Goal: Information Seeking & Learning: Learn about a topic

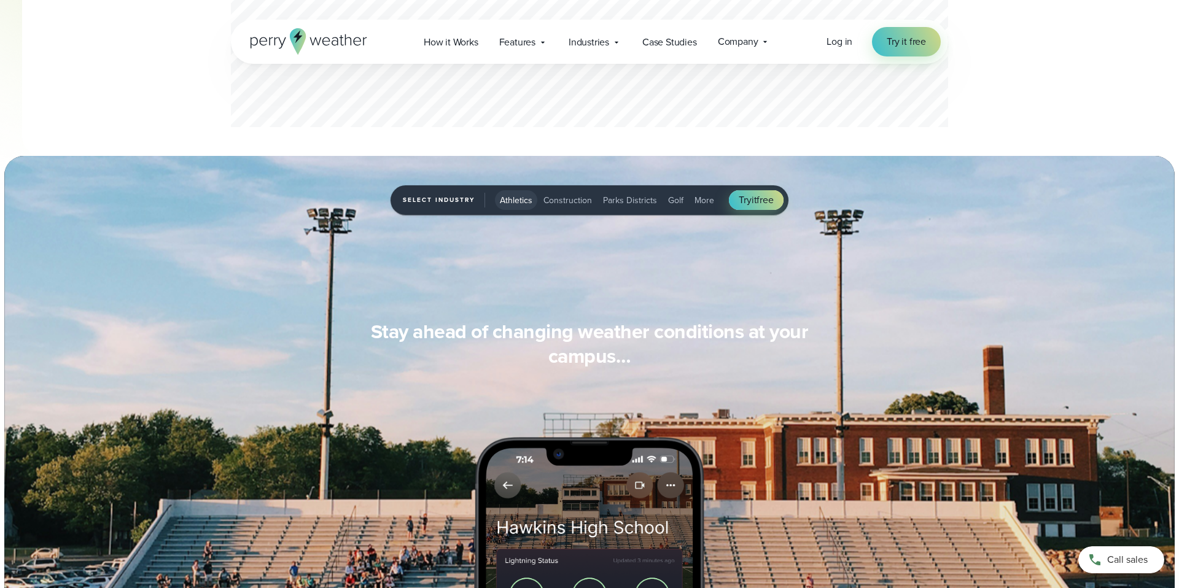
scroll to position [840, 0]
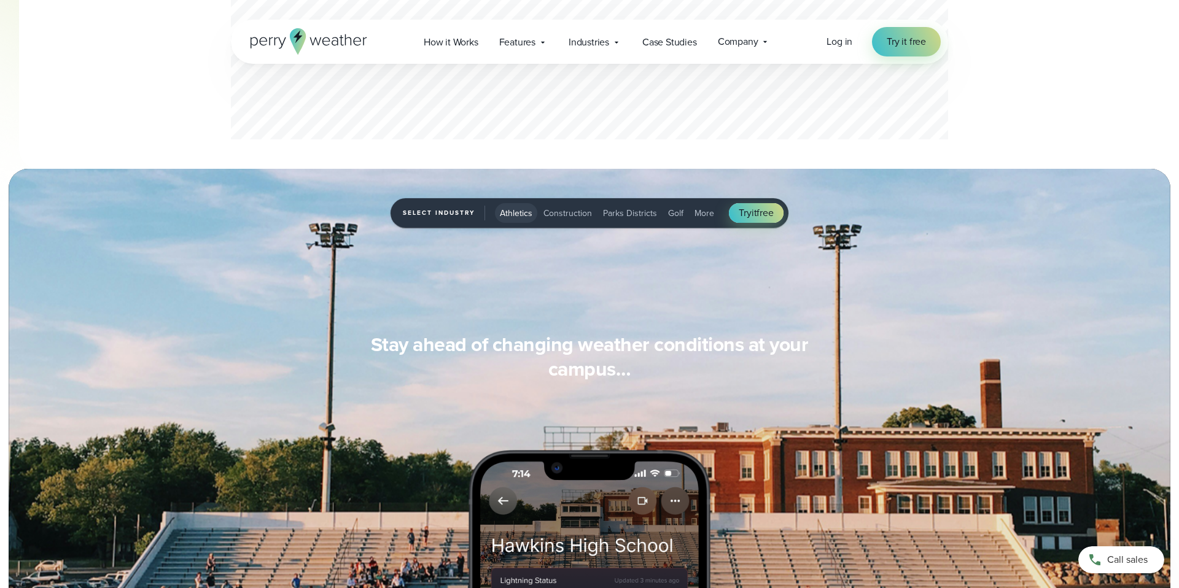
click at [695, 217] on span "More" at bounding box center [705, 213] width 20 height 13
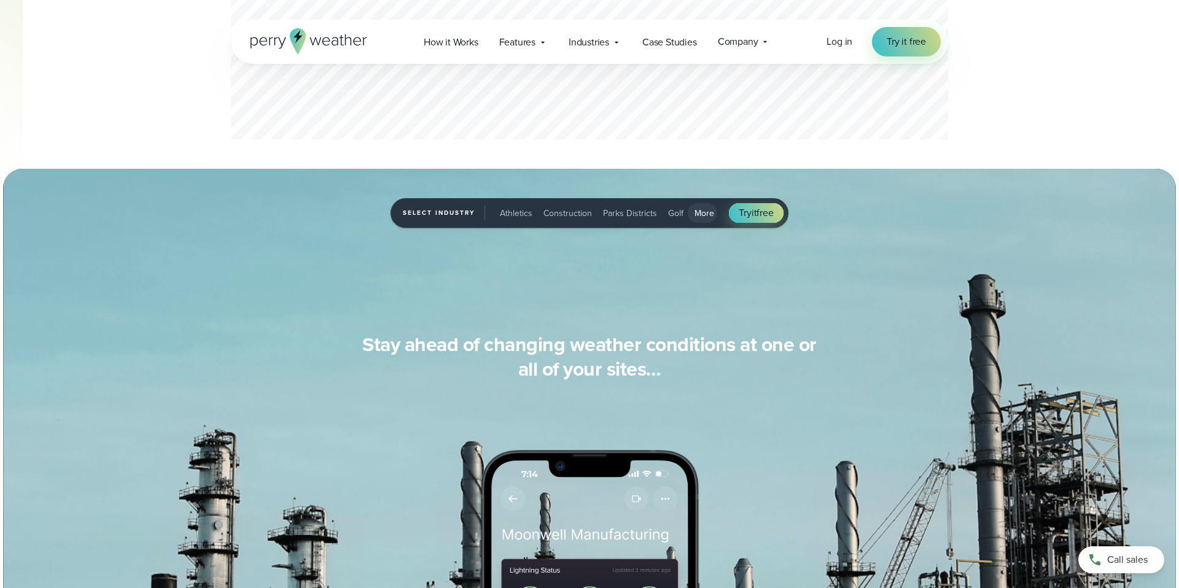
click at [572, 214] on span "Construction" at bounding box center [568, 213] width 49 height 13
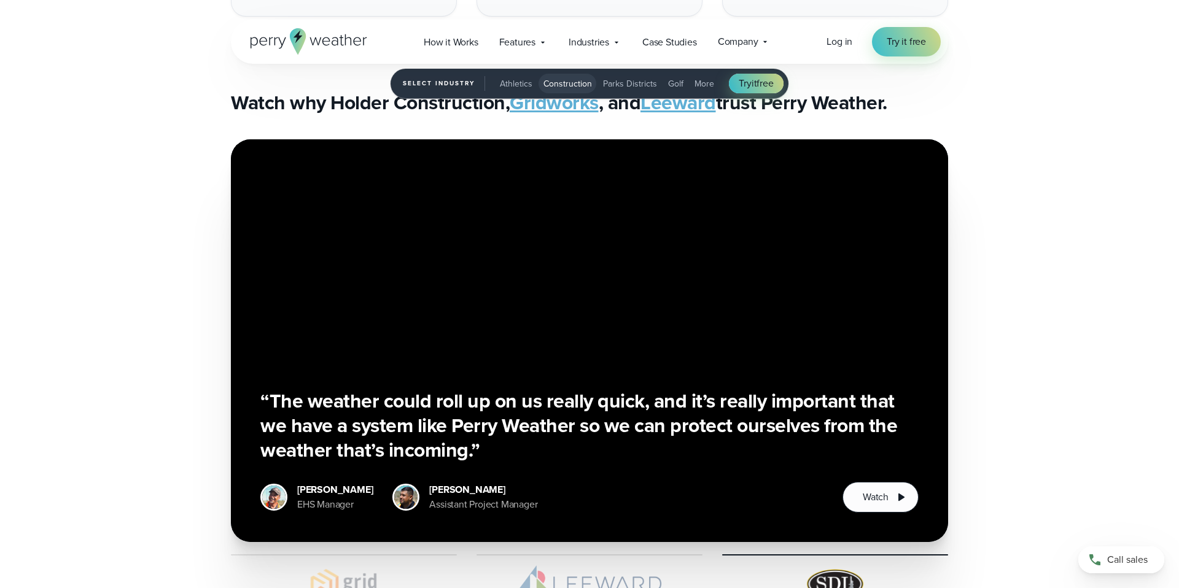
scroll to position [2823, 0]
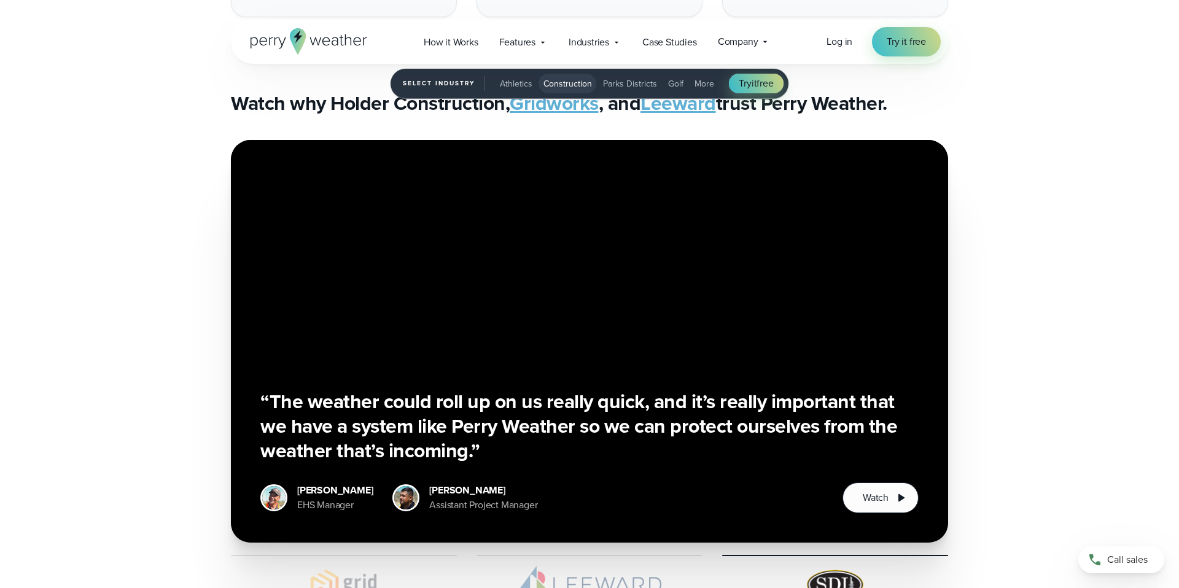
click at [635, 84] on span "Parks Districts" at bounding box center [630, 83] width 54 height 13
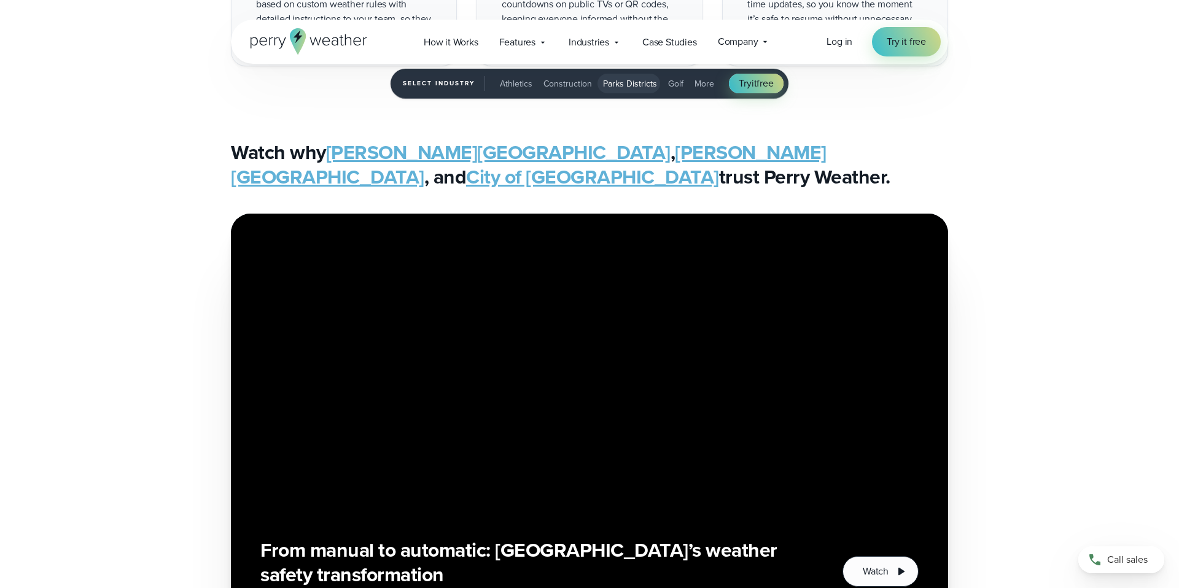
click at [675, 82] on span "Golf" at bounding box center [675, 83] width 15 height 13
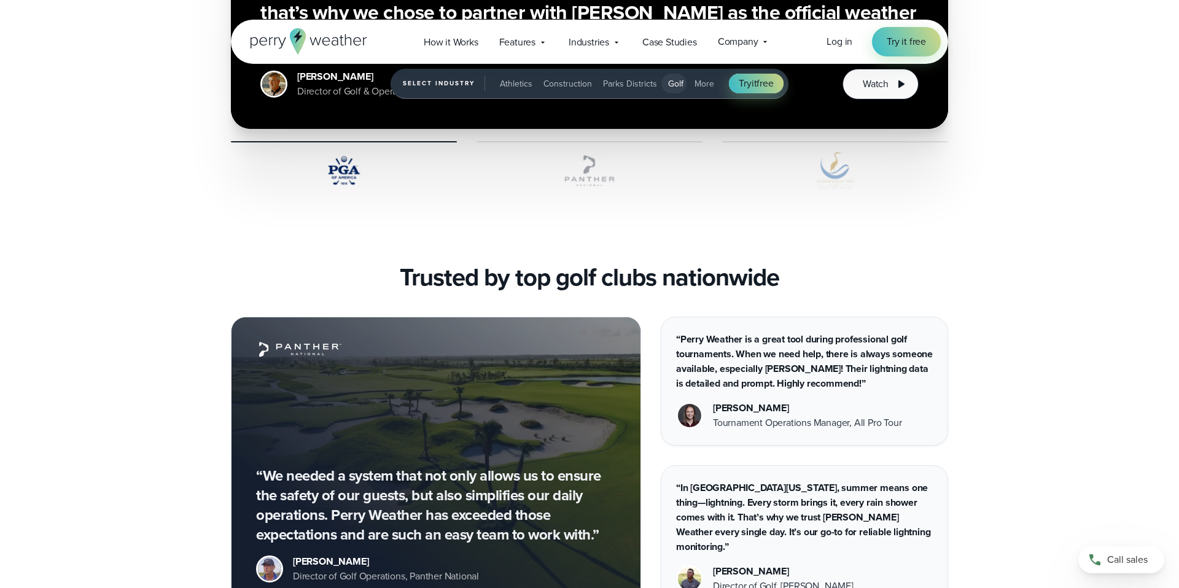
scroll to position [3304, 0]
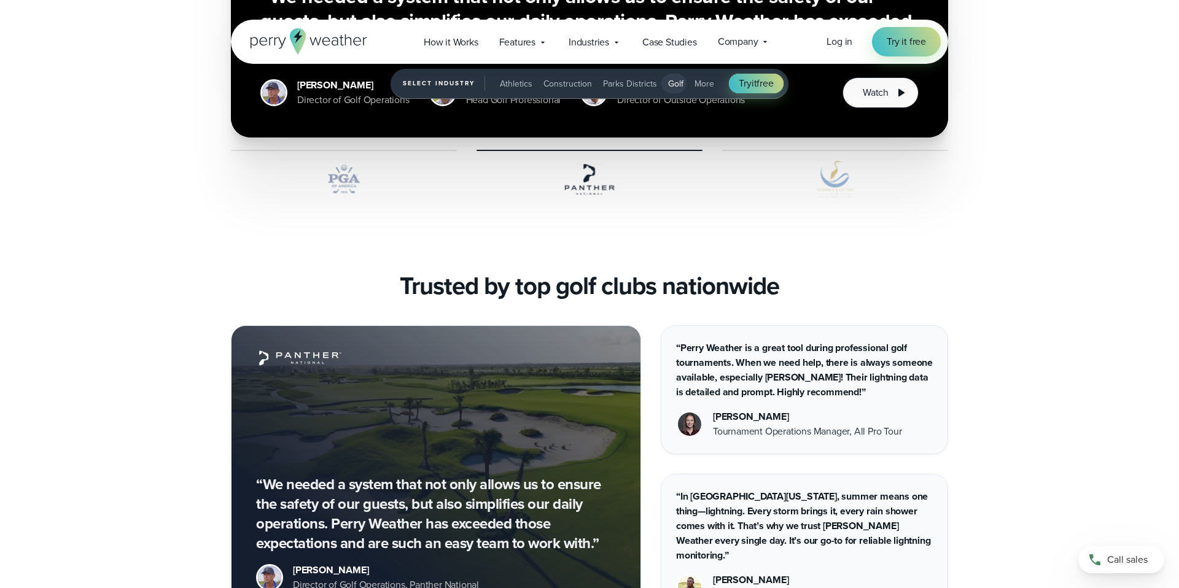
click at [590, 185] on img "4 of 5" at bounding box center [590, 179] width 226 height 37
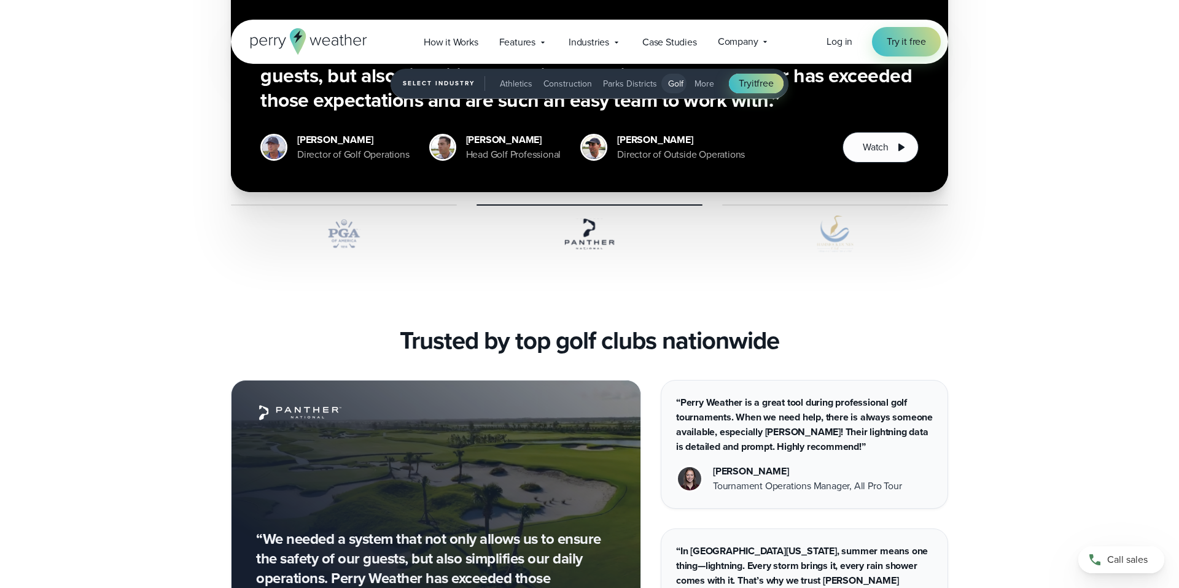
scroll to position [3229, 0]
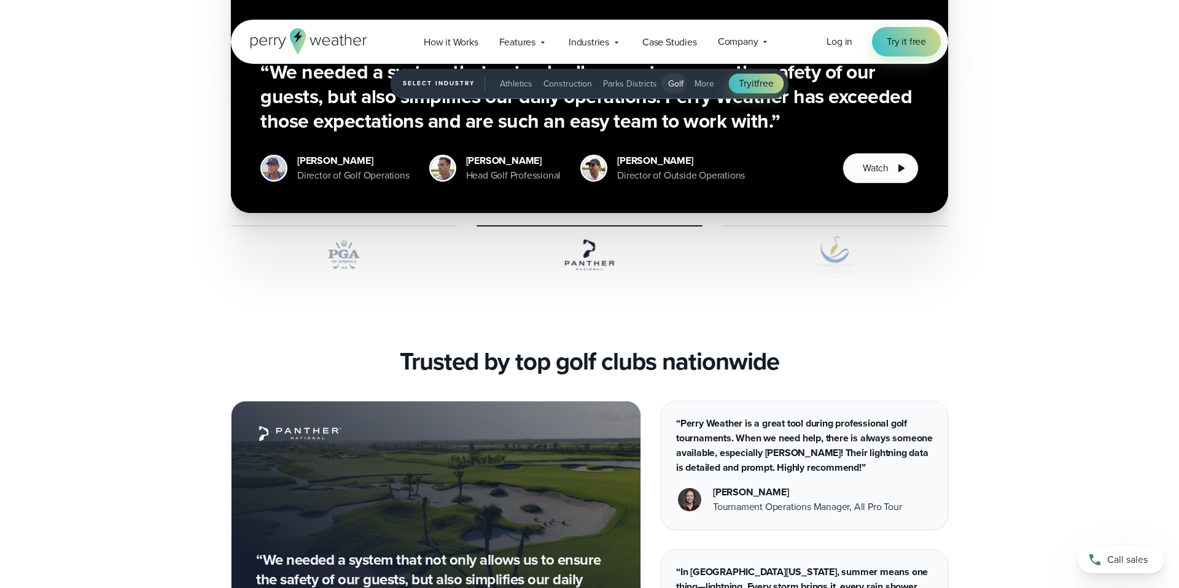
click at [843, 252] on img "4 of 5" at bounding box center [835, 254] width 226 height 37
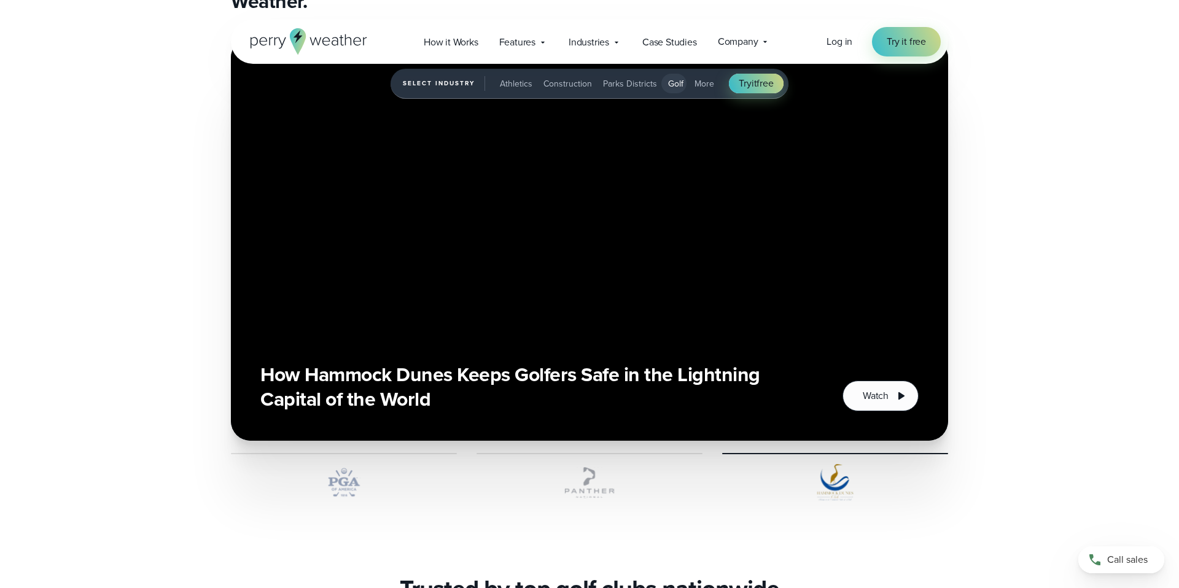
scroll to position [2933, 0]
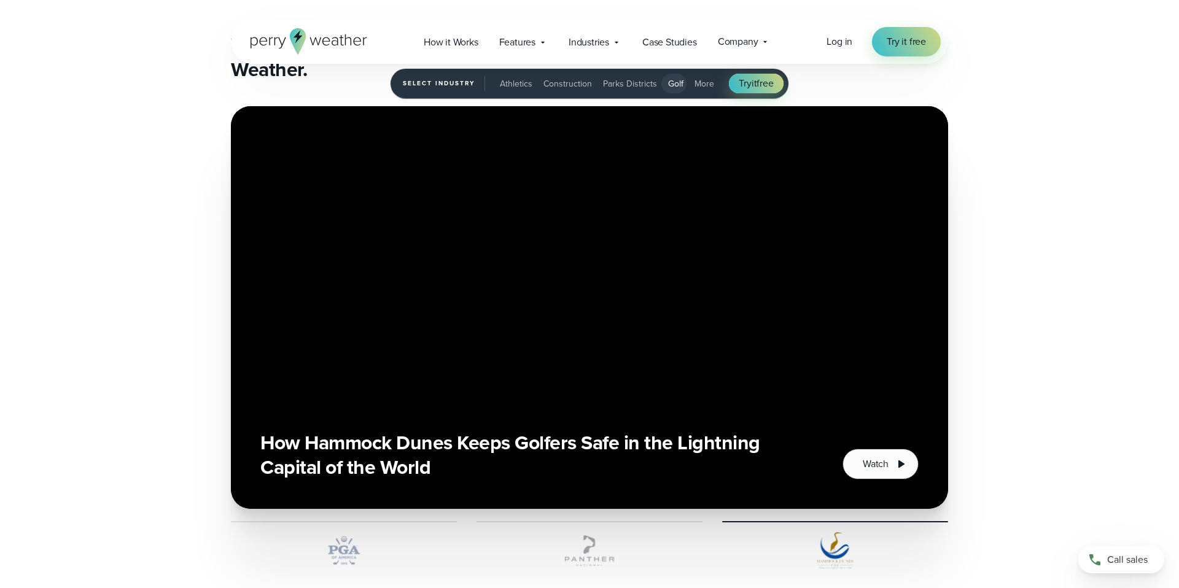
click at [594, 550] on img "4 of 5" at bounding box center [590, 550] width 226 height 37
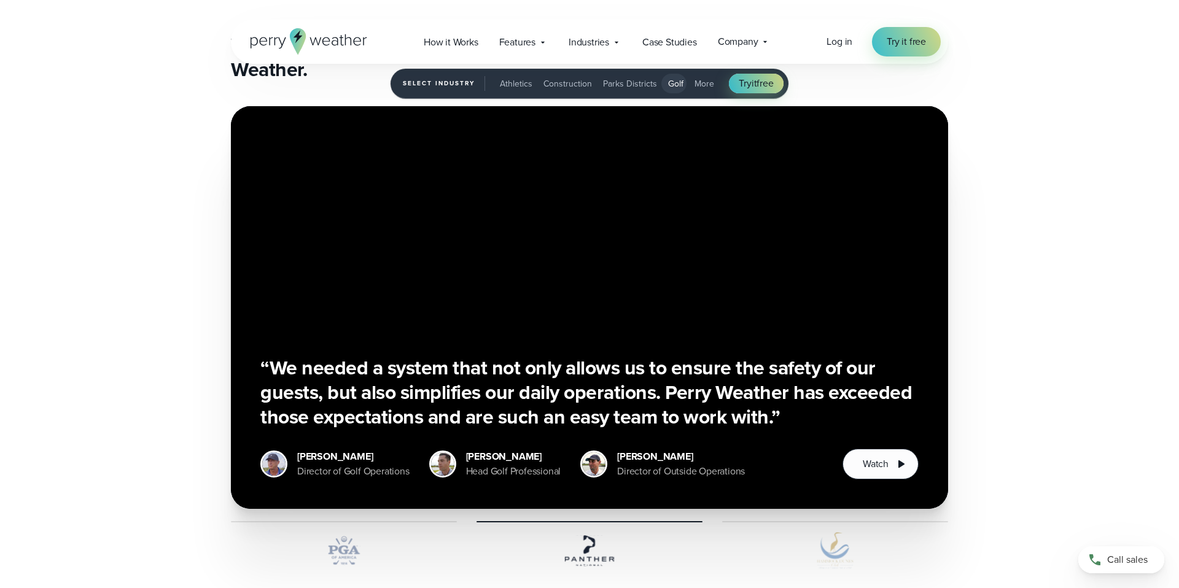
click at [340, 552] on img "4 of 5" at bounding box center [344, 550] width 226 height 37
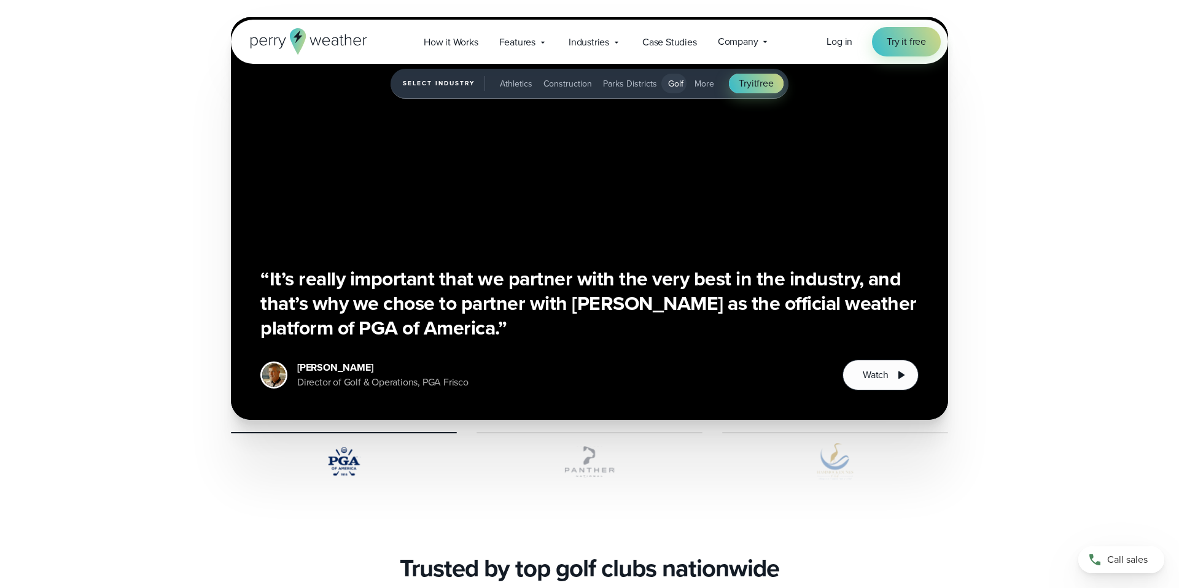
scroll to position [3017, 0]
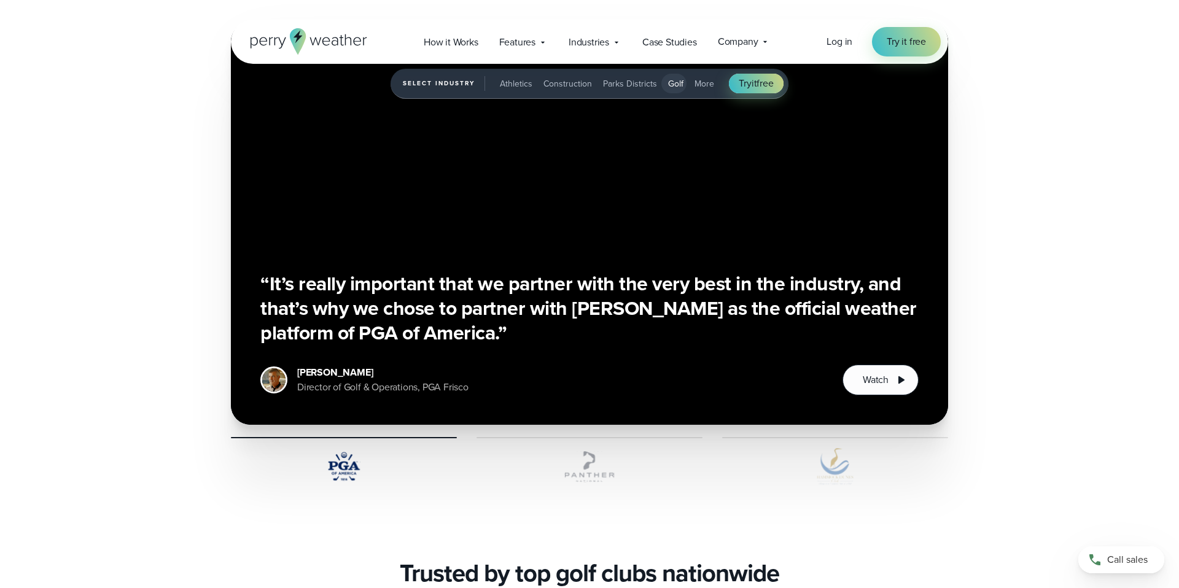
click at [345, 39] on icon at bounding box center [309, 41] width 117 height 26
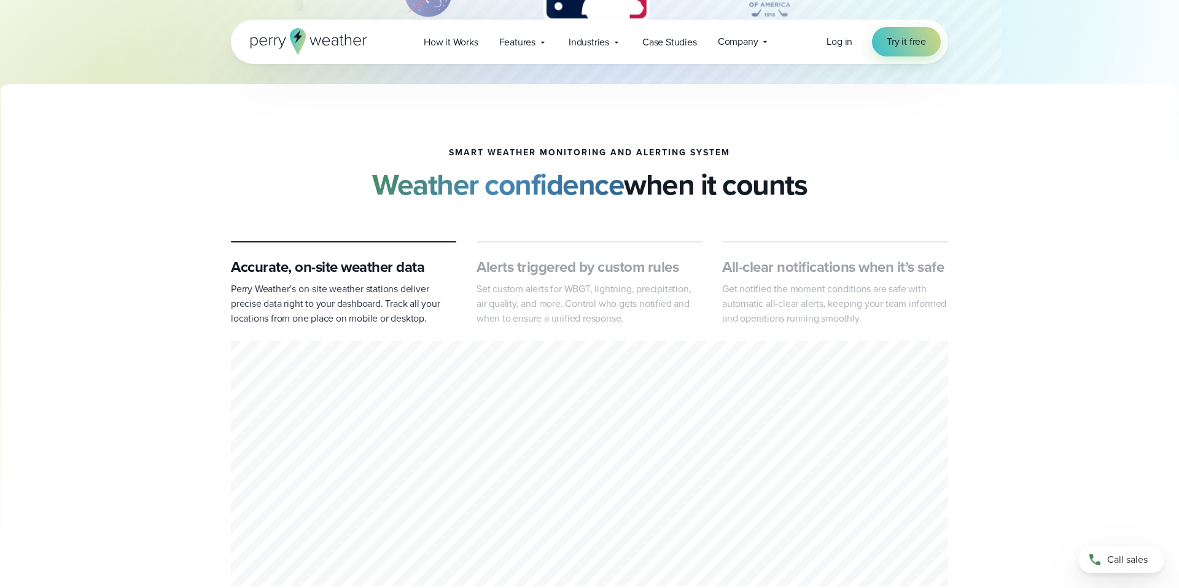
scroll to position [395, 0]
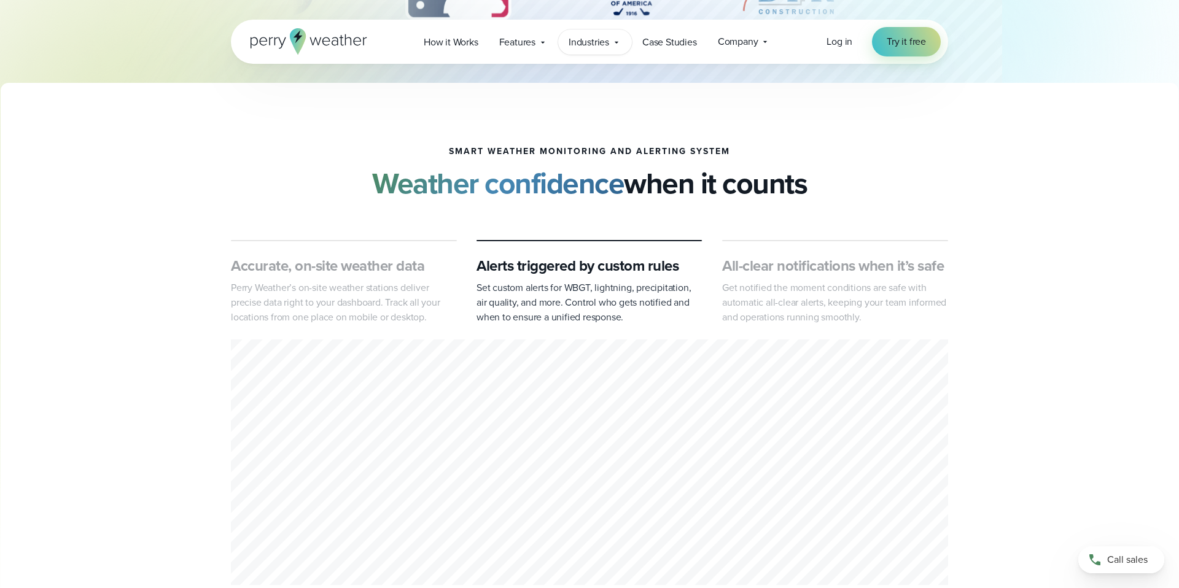
click at [592, 42] on span "Industries" at bounding box center [589, 42] width 41 height 15
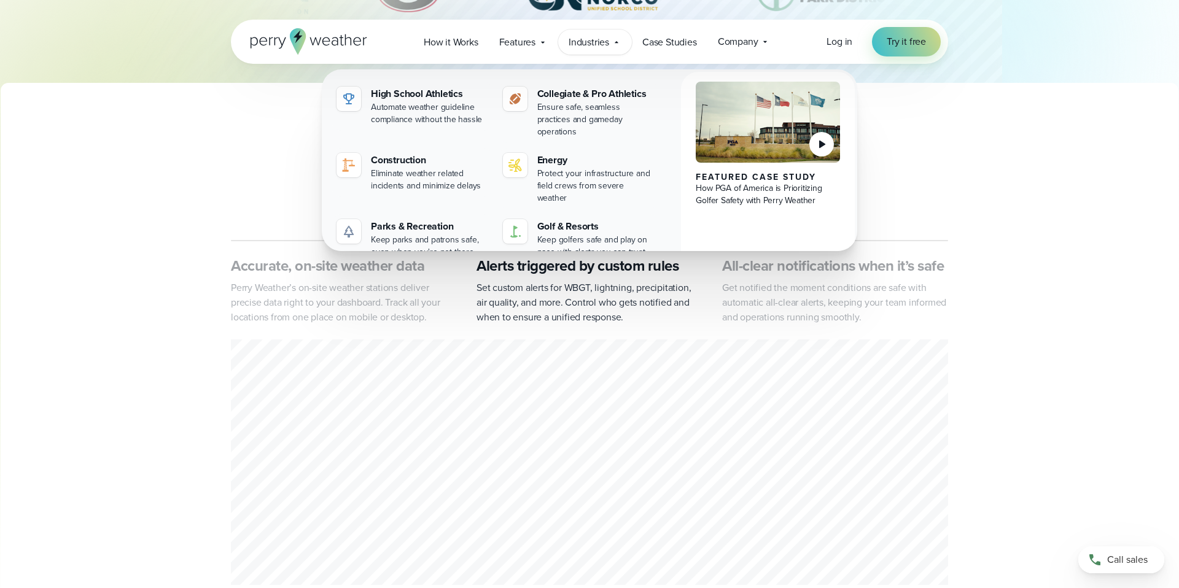
click at [861, 199] on div "smart weather monitoring and alerting system Weather confidence when it counts" at bounding box center [589, 174] width 717 height 54
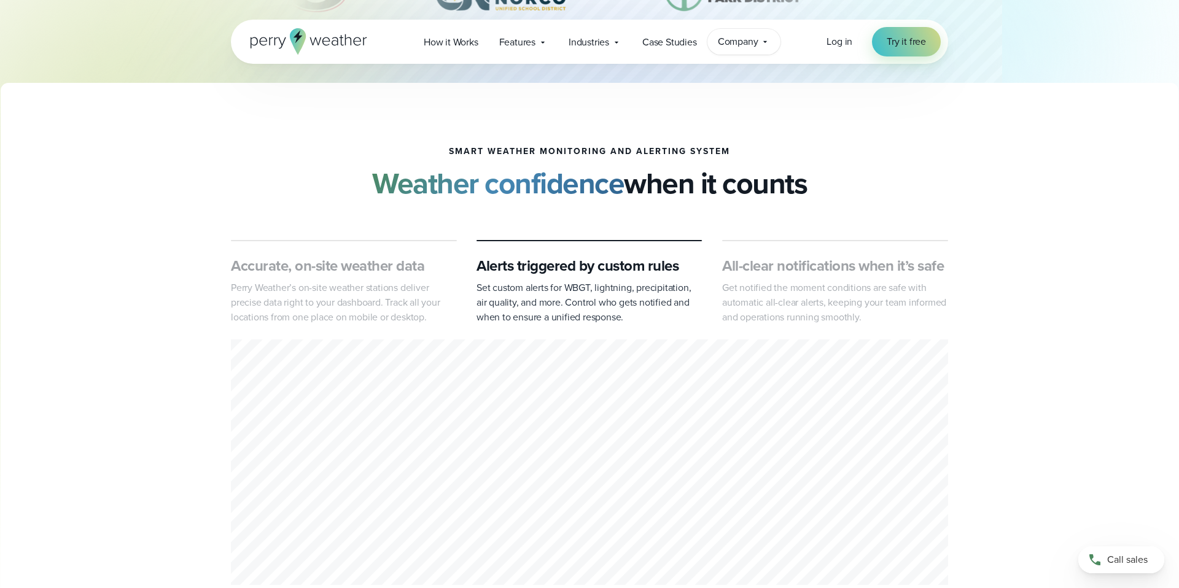
click at [749, 45] on span "Company" at bounding box center [738, 41] width 41 height 15
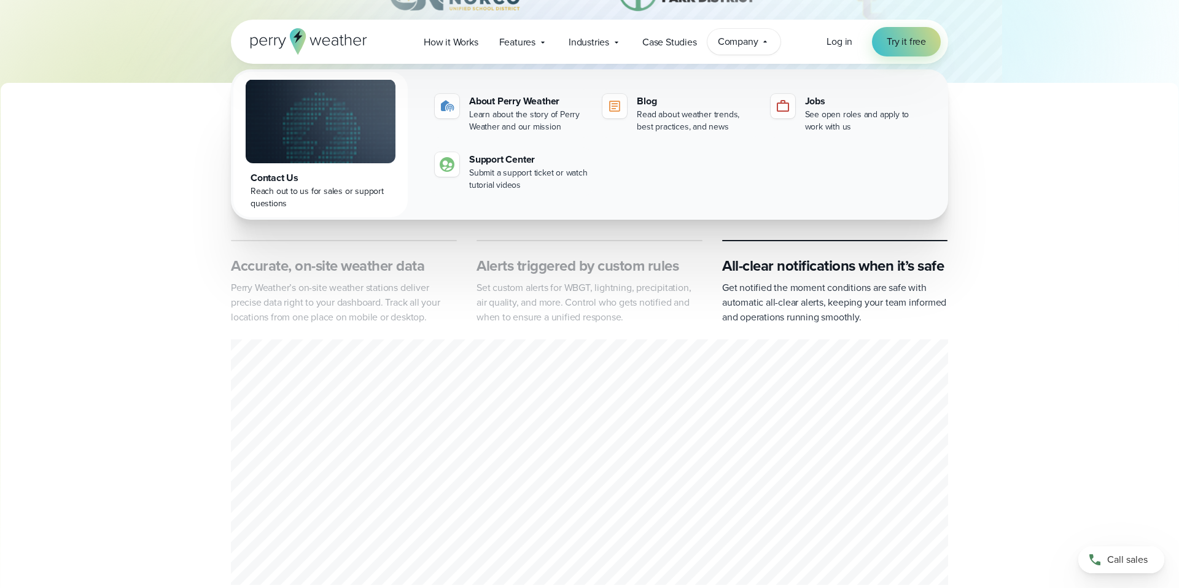
click at [743, 45] on span "Company" at bounding box center [738, 41] width 41 height 15
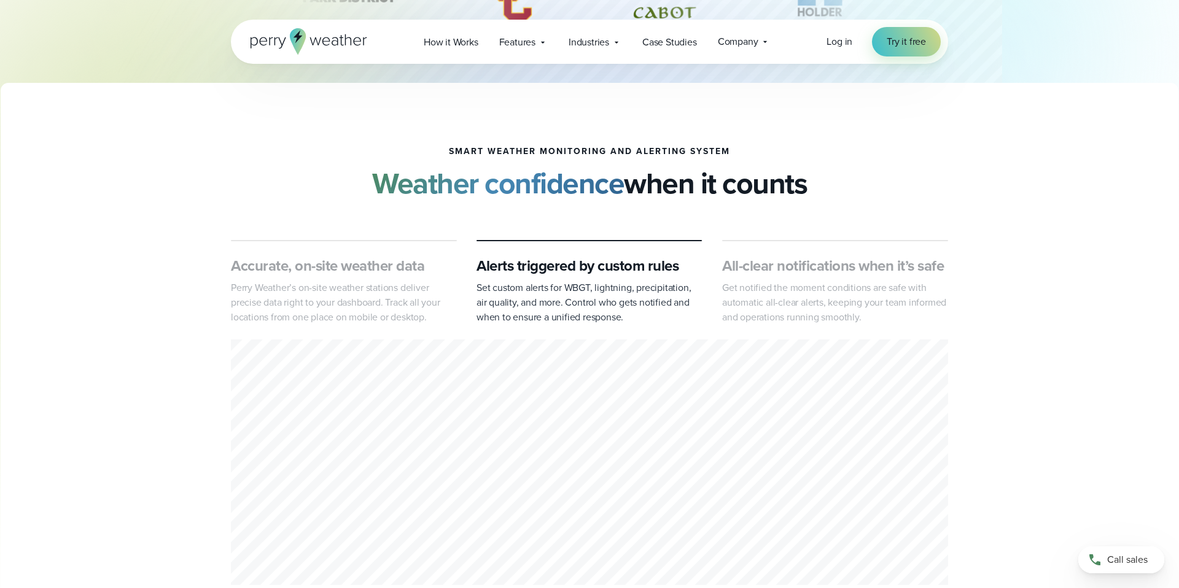
drag, startPoint x: 808, startPoint y: 184, endPoint x: 727, endPoint y: 194, distance: 81.1
click at [727, 194] on h2 "Weather confidence when it counts" at bounding box center [589, 183] width 435 height 34
